Goal: Book appointment/travel/reservation

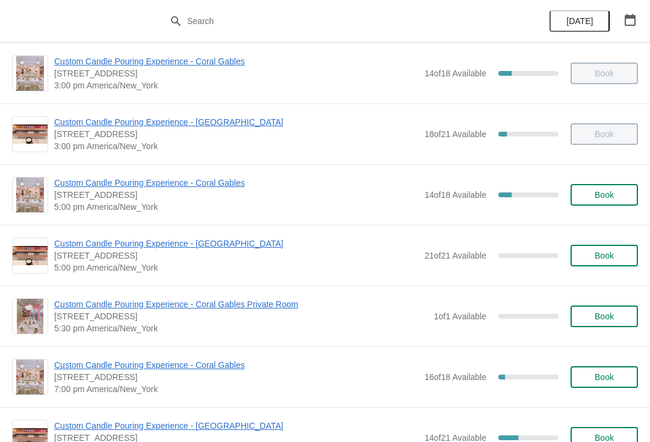
scroll to position [553, 0]
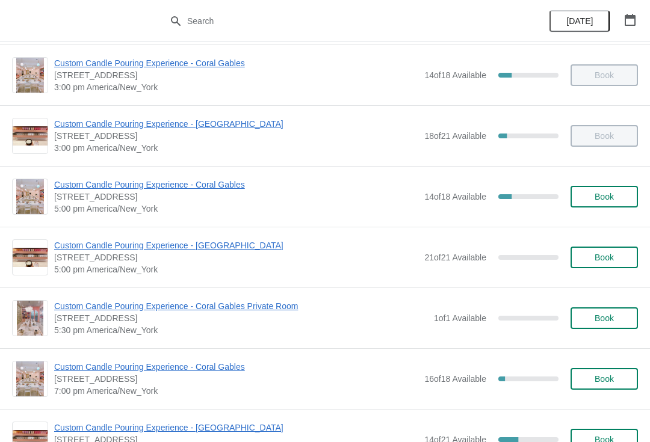
click at [593, 261] on span "Book" at bounding box center [604, 258] width 46 height 10
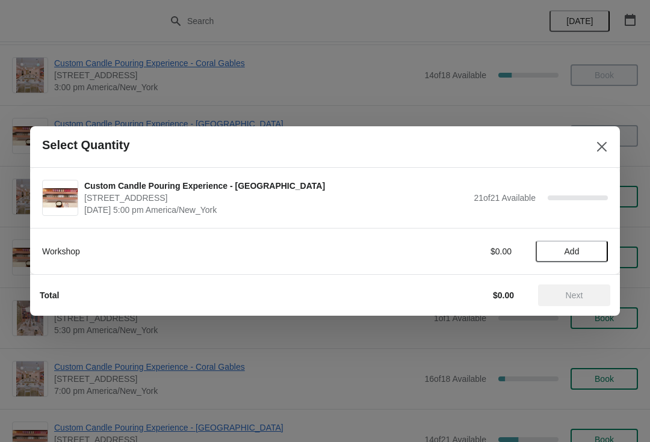
click at [571, 255] on span "Add" at bounding box center [572, 252] width 15 height 10
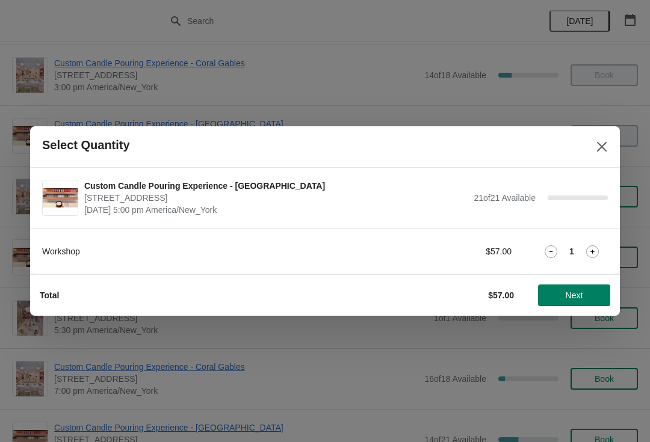
click at [595, 246] on icon at bounding box center [592, 252] width 13 height 13
click at [568, 302] on button "Next" at bounding box center [574, 296] width 72 height 22
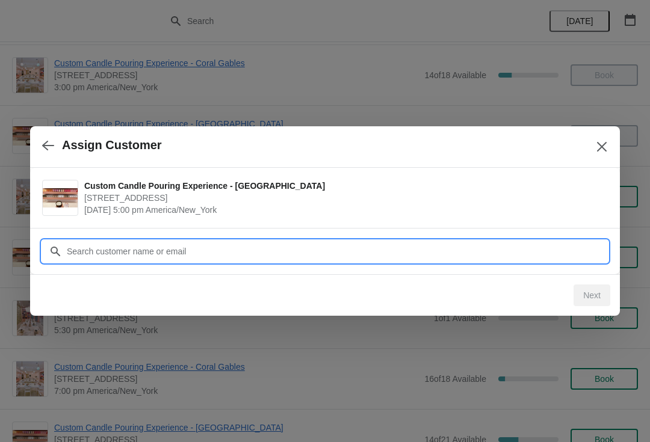
click at [223, 250] on input "Customer" at bounding box center [337, 252] width 542 height 22
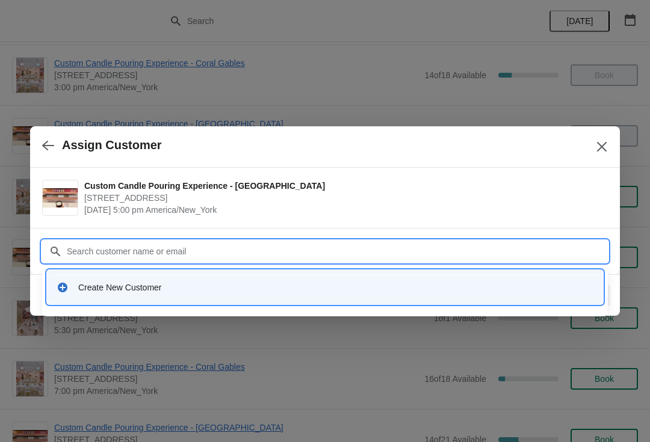
click at [90, 297] on div "Create New Customer" at bounding box center [325, 287] width 547 height 25
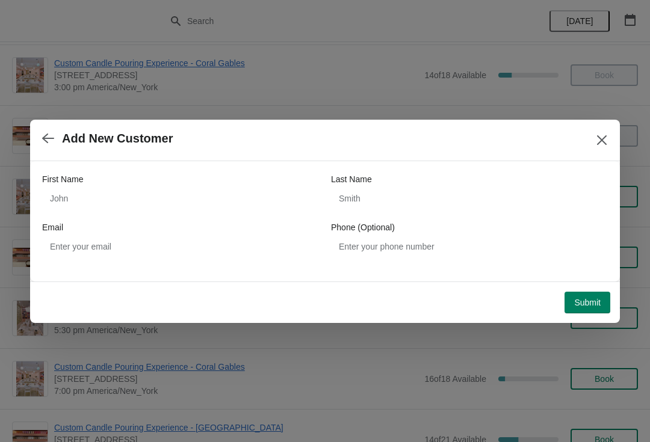
click at [597, 419] on div at bounding box center [325, 221] width 650 height 442
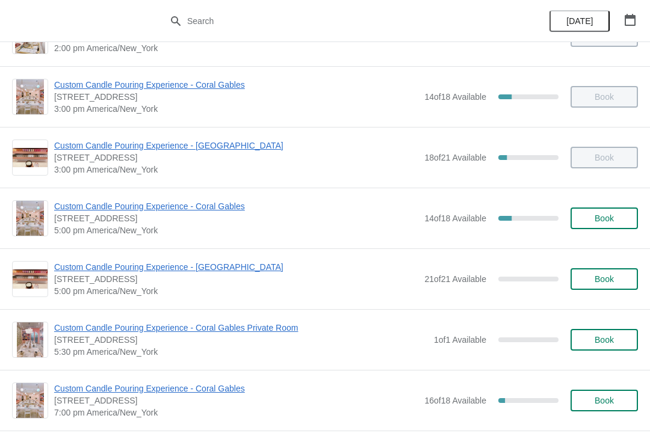
scroll to position [535, 0]
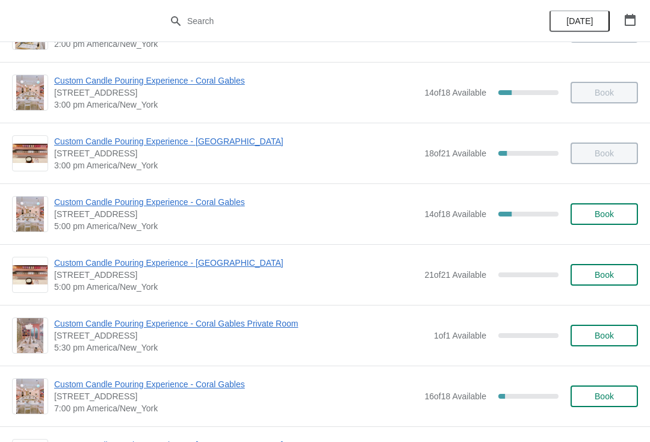
click at [610, 274] on span "Book" at bounding box center [604, 275] width 19 height 10
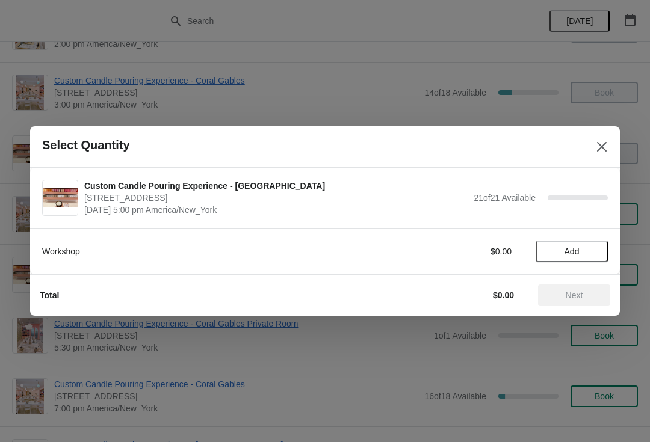
click at [572, 255] on span "Add" at bounding box center [572, 252] width 15 height 10
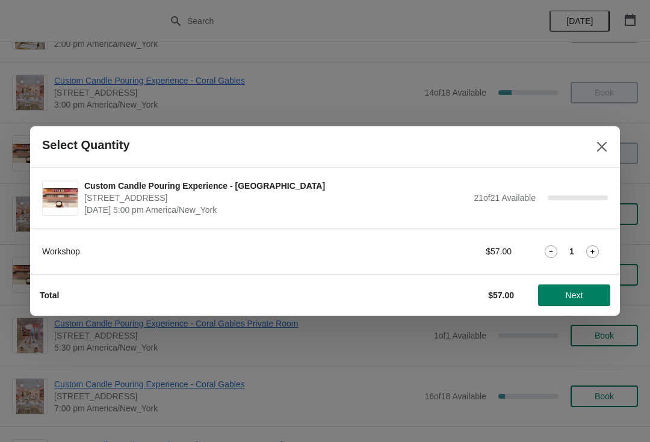
click at [595, 252] on icon at bounding box center [592, 252] width 13 height 13
click at [572, 295] on span "Next" at bounding box center [574, 296] width 17 height 10
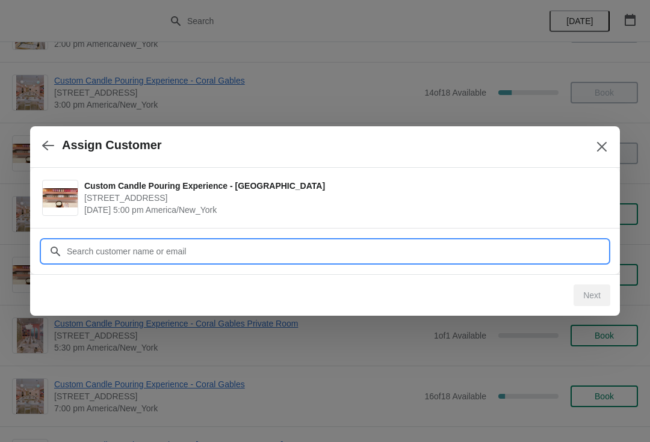
click at [196, 249] on input "Customer" at bounding box center [337, 252] width 542 height 22
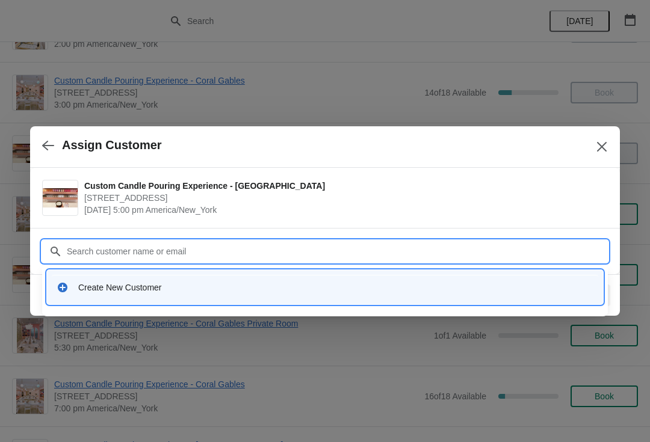
click at [117, 282] on div "Create New Customer" at bounding box center [335, 288] width 515 height 12
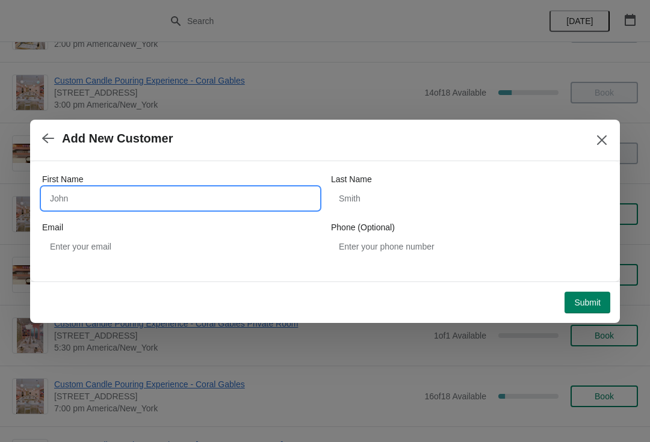
click at [124, 189] on input "First Name" at bounding box center [180, 199] width 277 height 22
type input "[PERSON_NAME]"
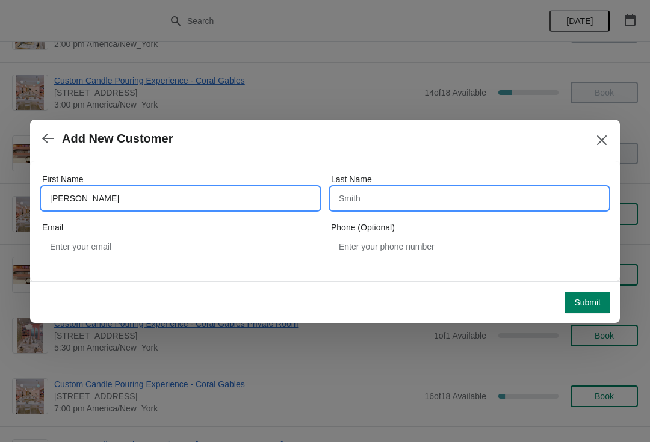
click at [394, 202] on input "Last Name" at bounding box center [469, 199] width 277 height 22
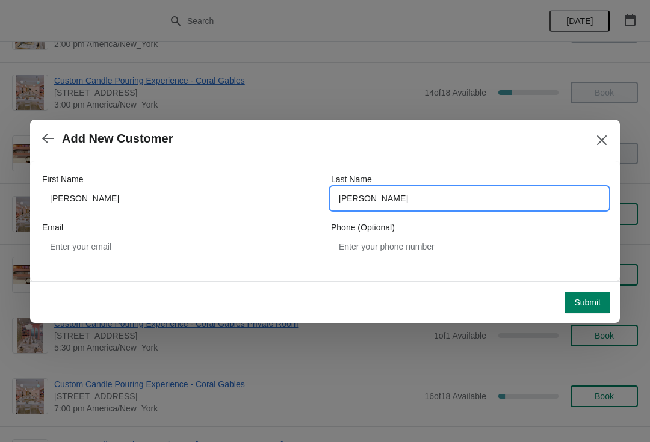
type input "[PERSON_NAME]"
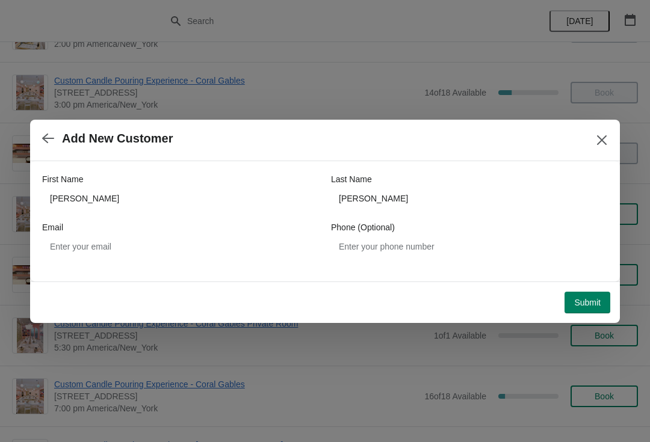
click at [582, 300] on span "Submit" at bounding box center [587, 303] width 26 height 10
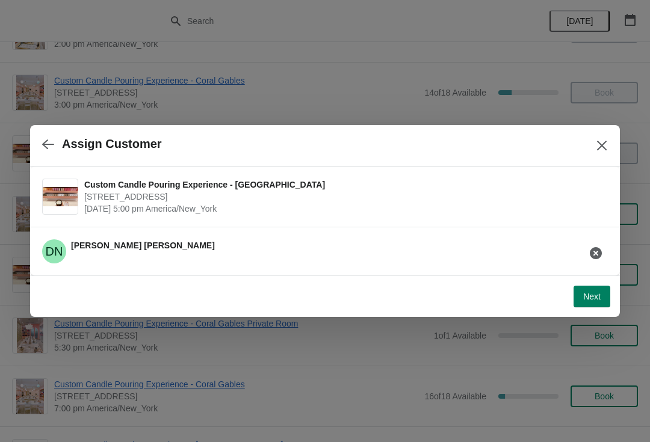
click at [583, 302] on span "Next" at bounding box center [591, 297] width 17 height 10
select select "Friend"
